Goal: Information Seeking & Learning: Learn about a topic

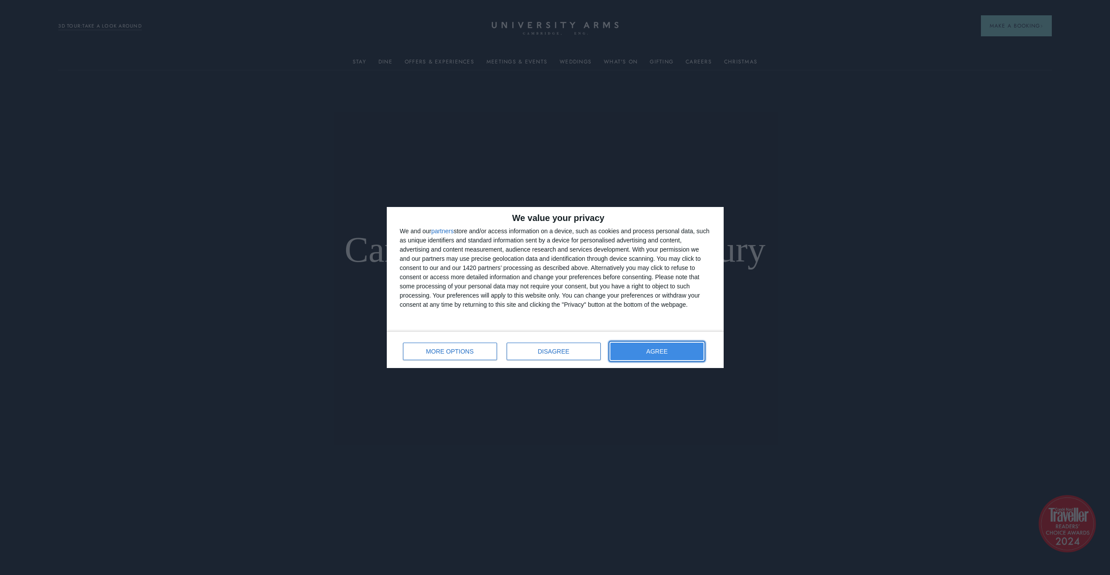
click at [666, 355] on button "AGREE" at bounding box center [657, 350] width 94 height 17
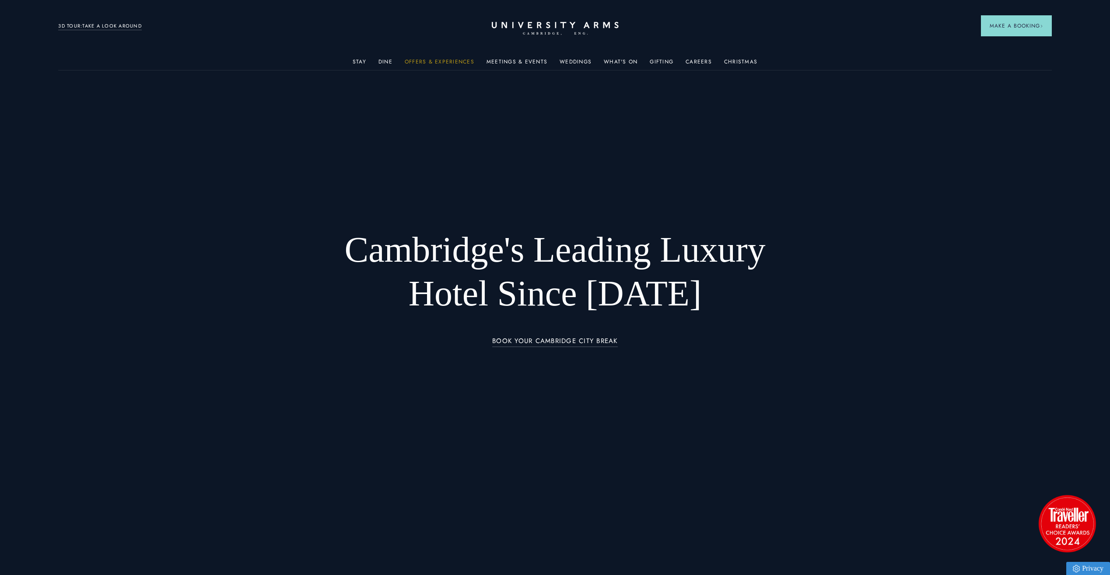
click at [439, 63] on link "Offers & Experiences" at bounding box center [440, 64] width 70 height 11
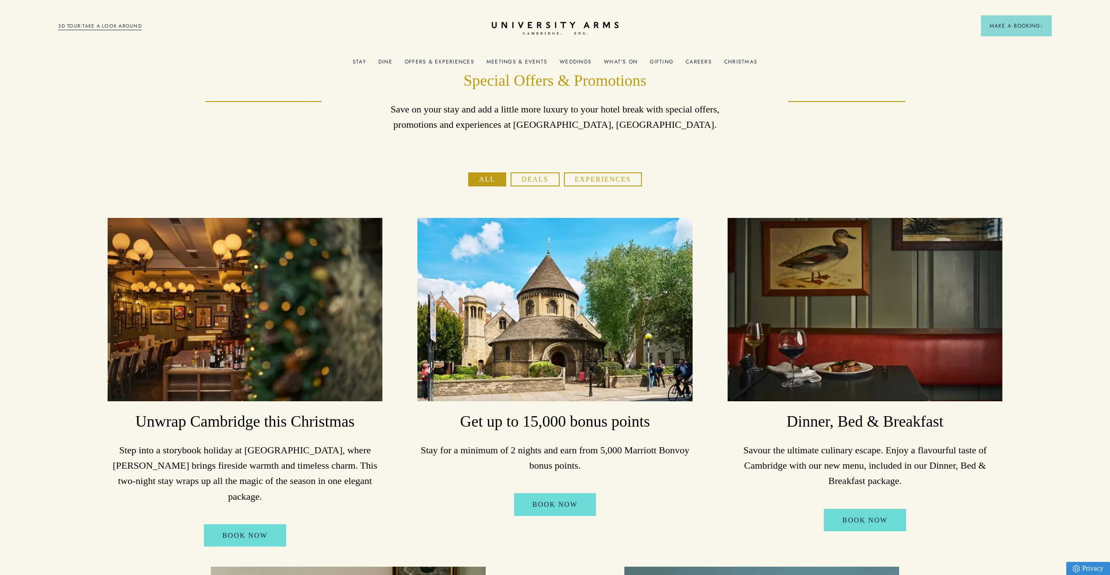
click at [523, 63] on link "Meetings & Events" at bounding box center [516, 64] width 61 height 11
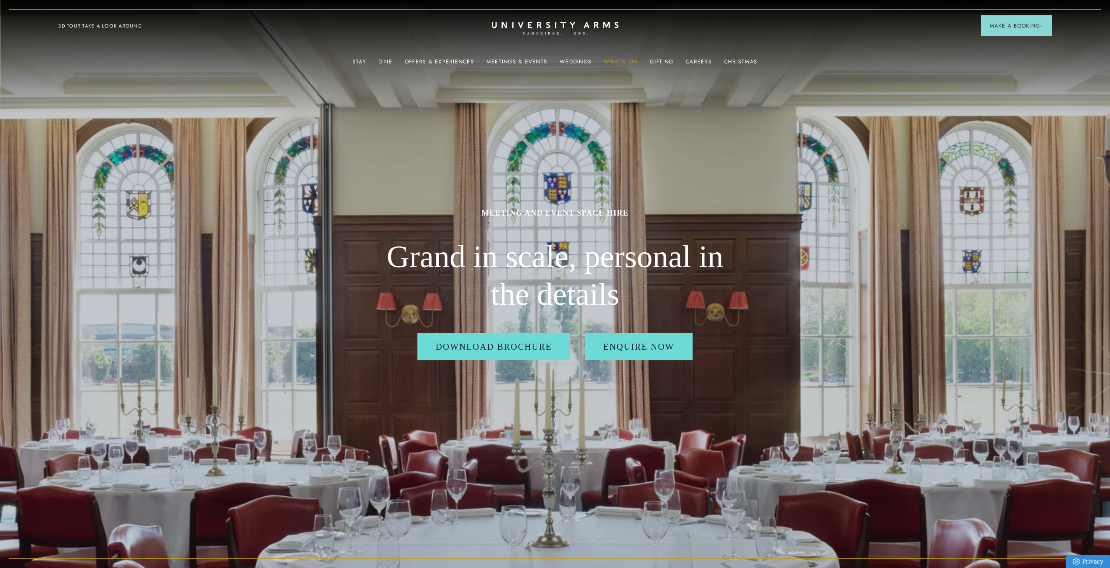
click at [626, 63] on link "What's On" at bounding box center [621, 64] width 34 height 11
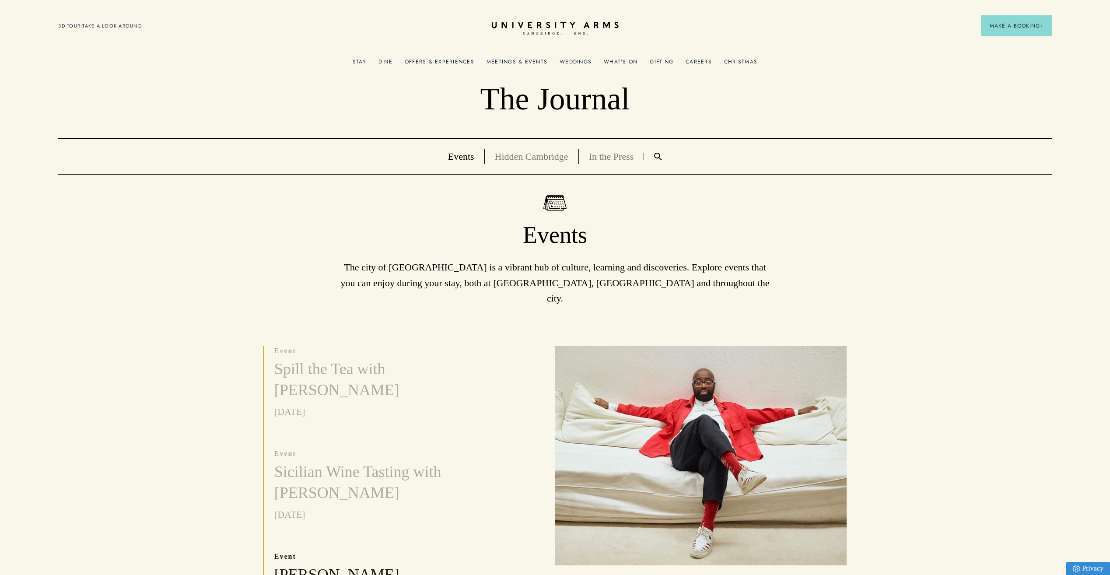
click at [660, 155] on img at bounding box center [658, 156] width 8 height 7
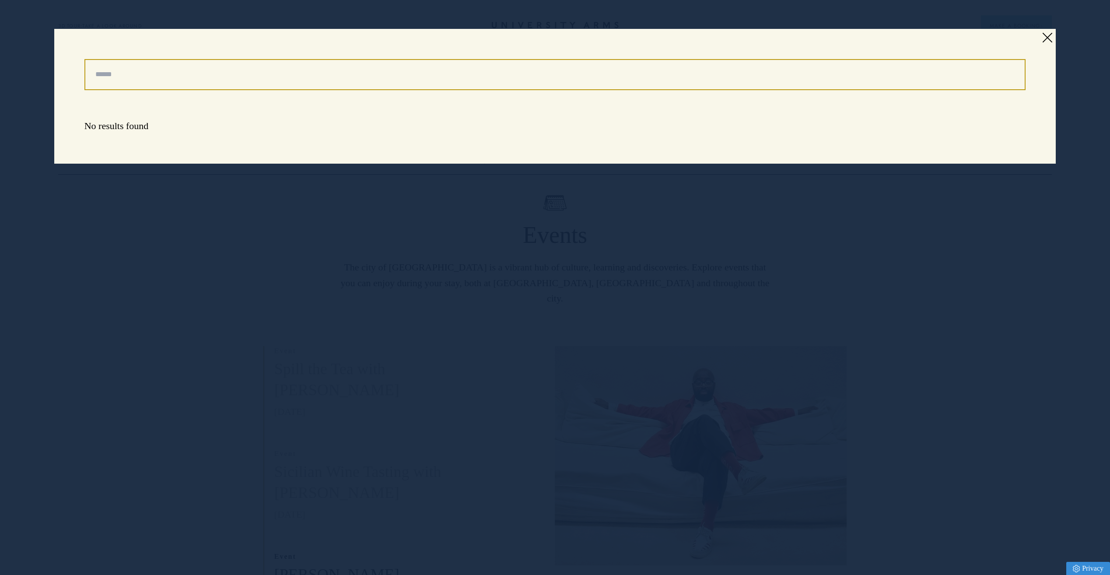
click at [294, 71] on input "Search" at bounding box center [554, 74] width 941 height 31
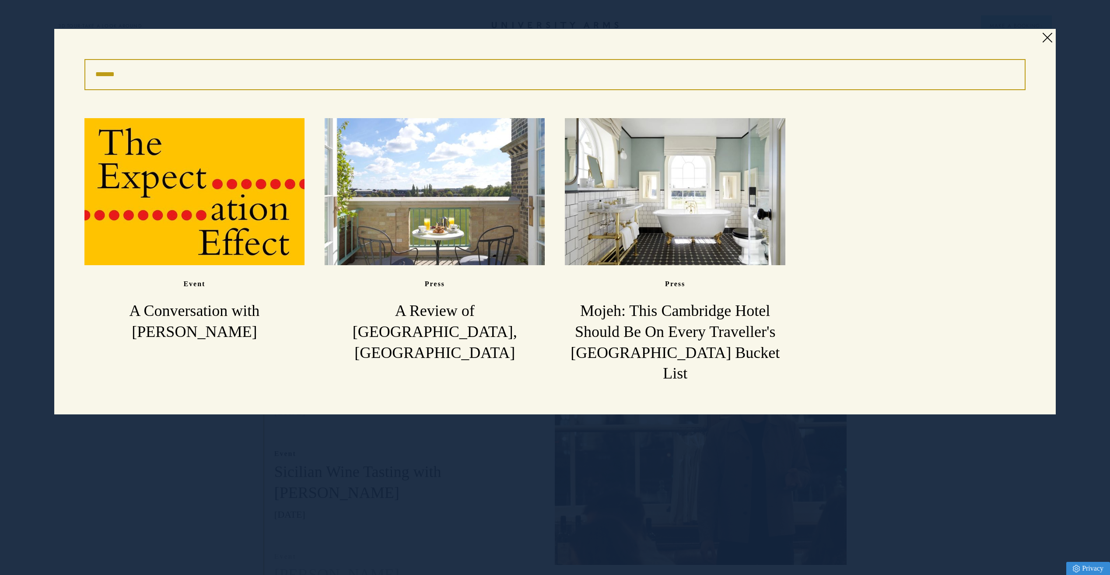
drag, startPoint x: 155, startPoint y: 72, endPoint x: 76, endPoint y: 63, distance: 79.6
click at [76, 63] on div "Search ******* Read event A Conversation with [PERSON_NAME] Read press A Review…" at bounding box center [555, 222] width 1002 height 386
type input "***"
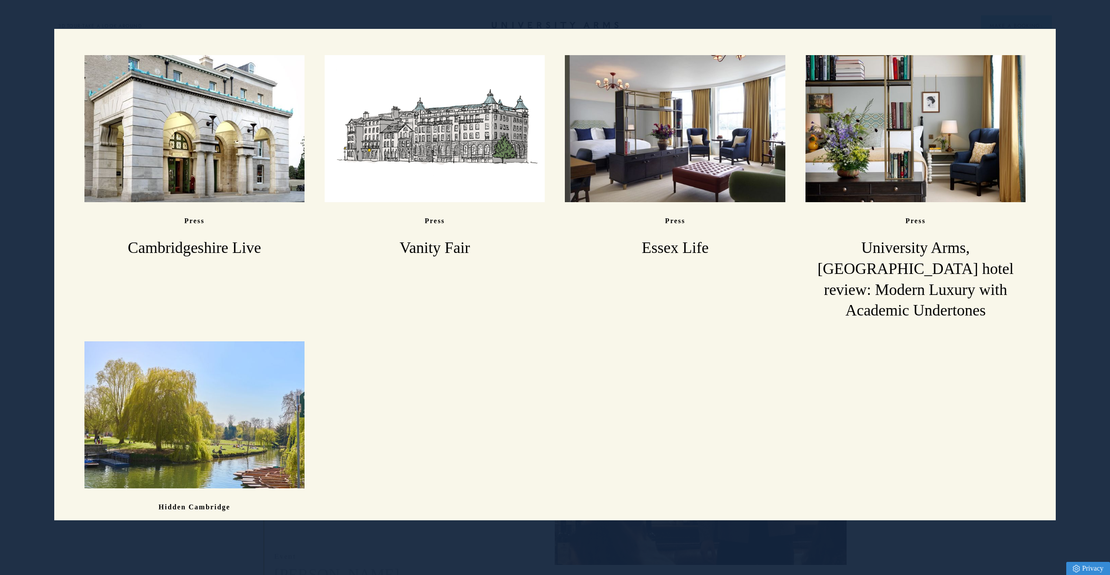
scroll to position [123, 0]
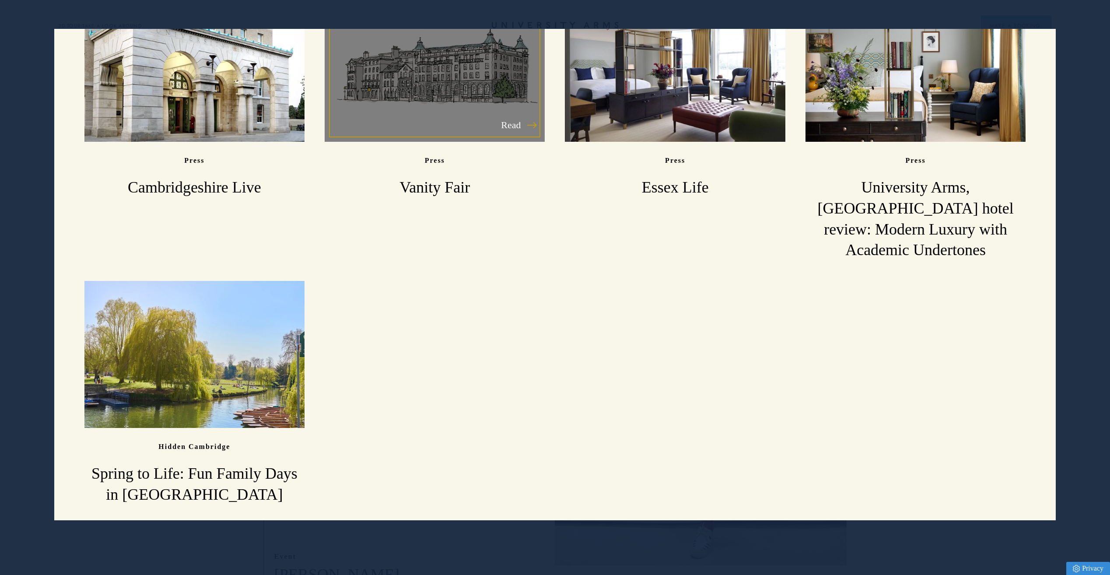
click at [459, 189] on h3 "Vanity Fair" at bounding box center [435, 187] width 220 height 21
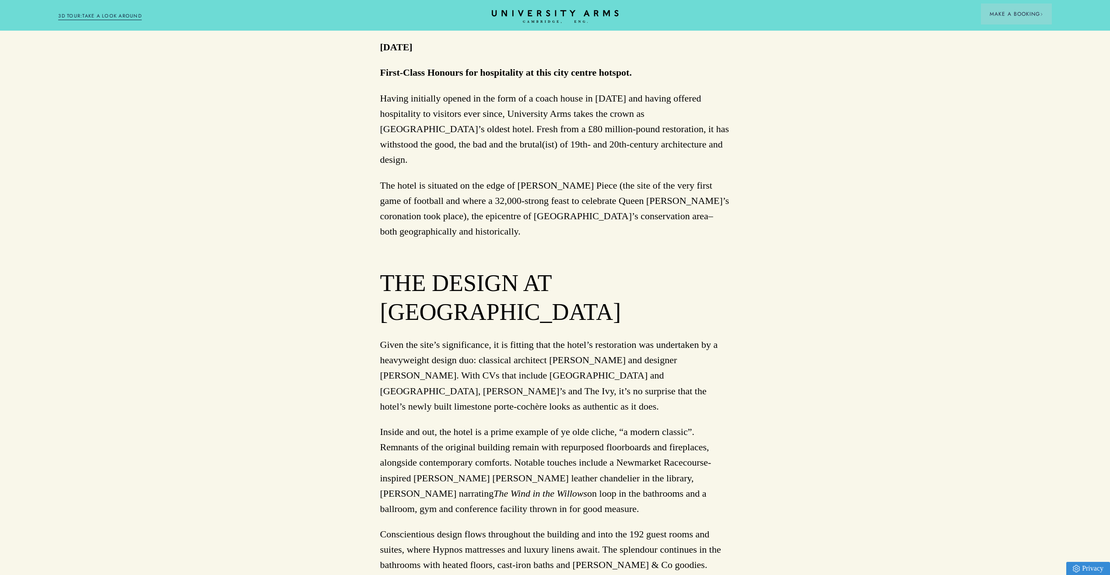
scroll to position [656, 0]
